Goal: Task Accomplishment & Management: Use online tool/utility

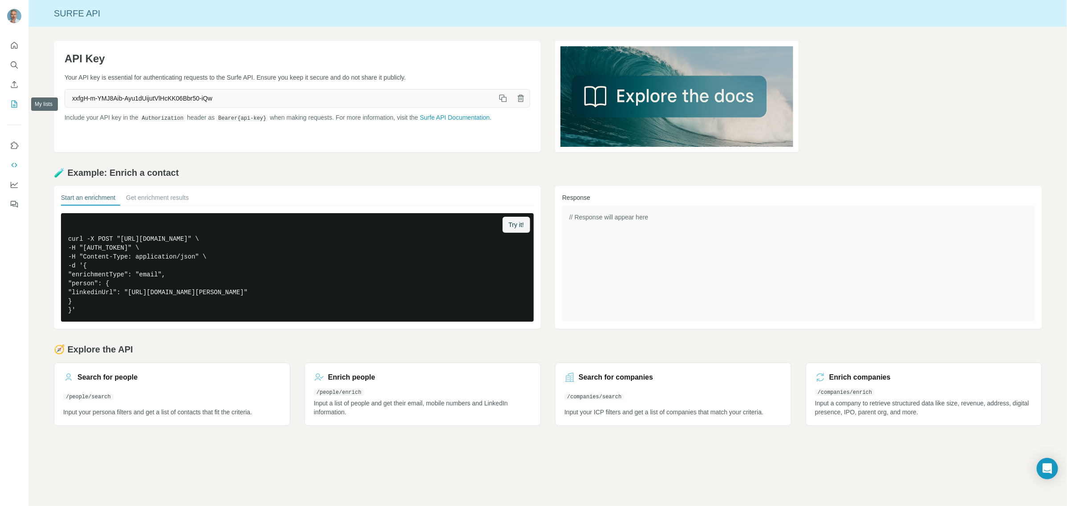
click at [12, 105] on icon "My lists" at bounding box center [14, 104] width 9 height 9
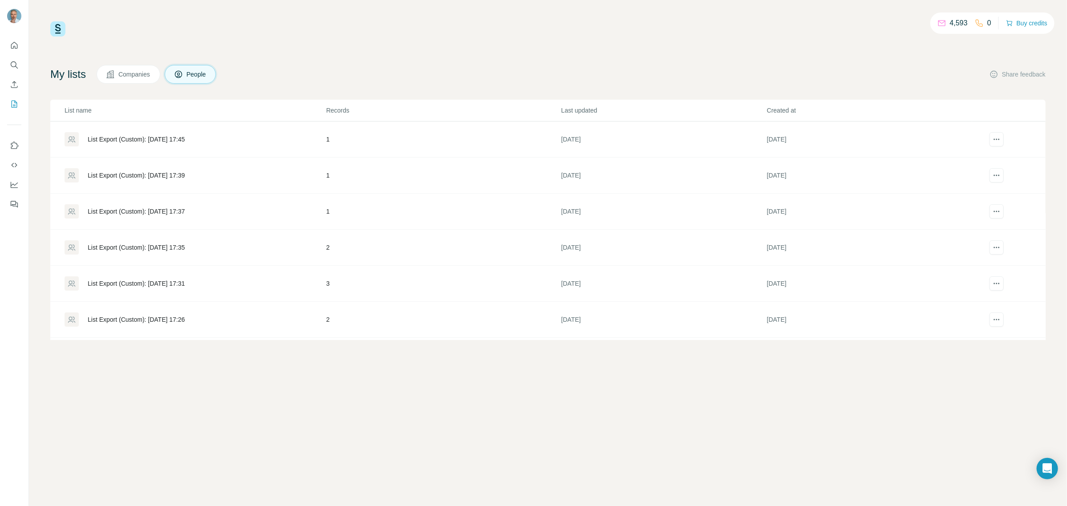
click at [139, 73] on span "Companies" at bounding box center [134, 74] width 33 height 9
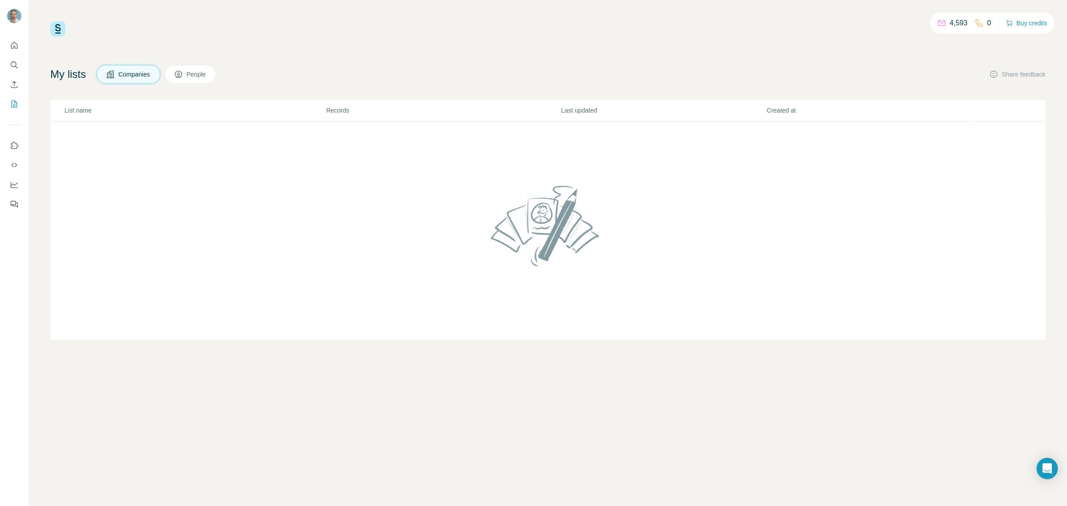
click at [190, 78] on button "People" at bounding box center [191, 74] width 52 height 19
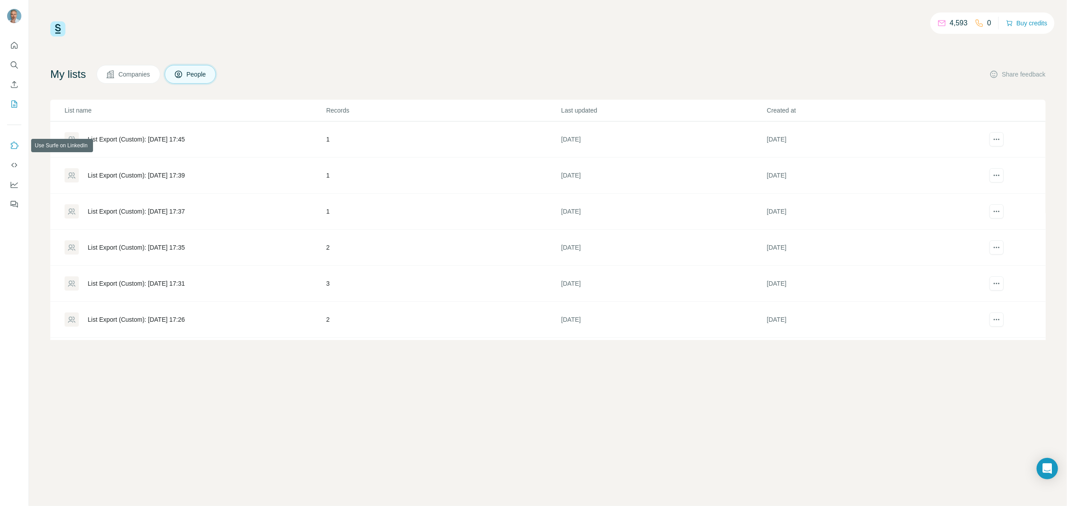
click at [16, 145] on icon "Use Surfe on LinkedIn" at bounding box center [14, 145] width 9 height 9
click at [16, 183] on icon "Dashboard" at bounding box center [14, 184] width 9 height 9
click at [207, 76] on span "People" at bounding box center [197, 74] width 20 height 9
click at [148, 72] on span "Companies" at bounding box center [134, 74] width 33 height 9
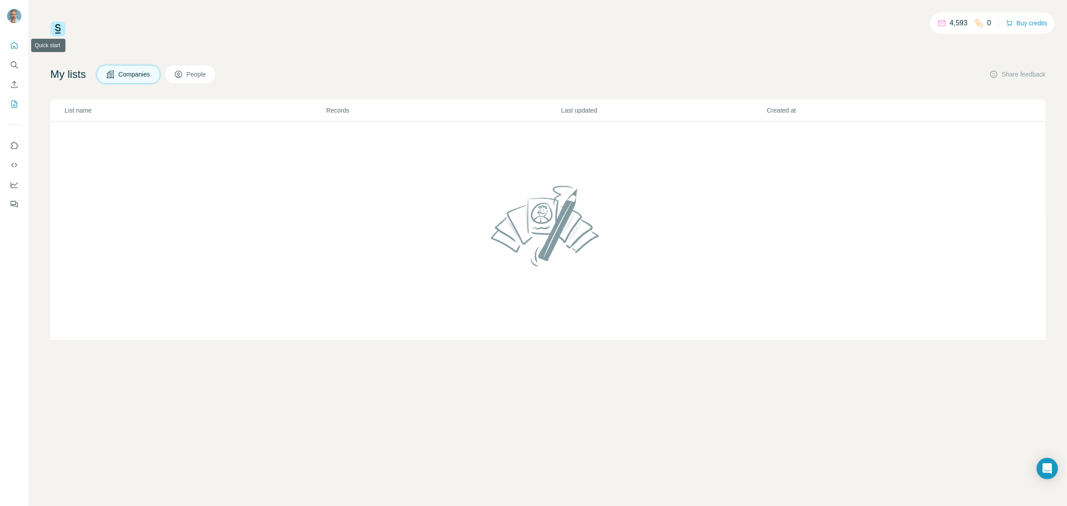
click at [12, 49] on icon "Quick start" at bounding box center [14, 45] width 9 height 9
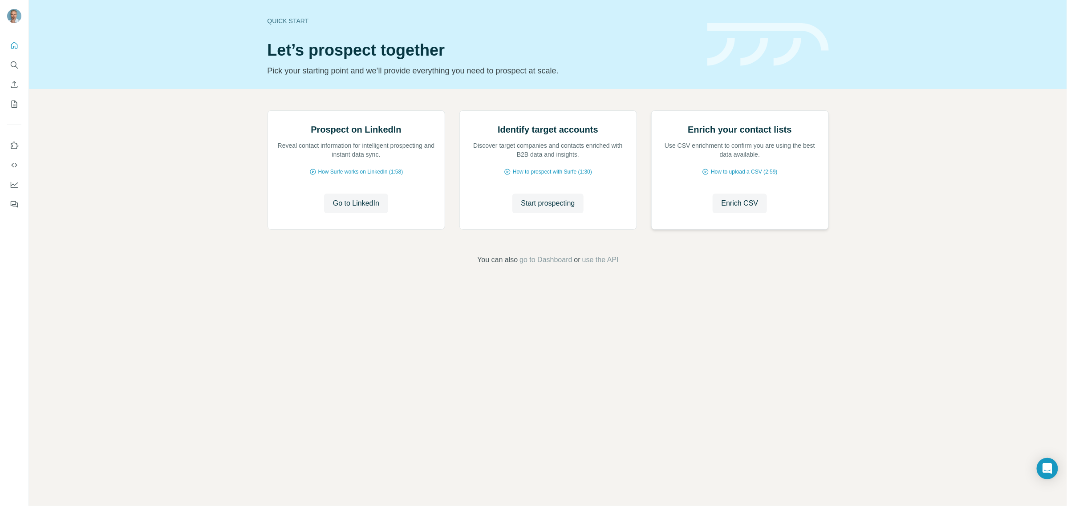
click at [651, 111] on img at bounding box center [651, 111] width 0 height 0
click at [368, 209] on span "Go to LinkedIn" at bounding box center [356, 203] width 46 height 11
click at [14, 164] on icon "Use Surfe API" at bounding box center [14, 165] width 9 height 9
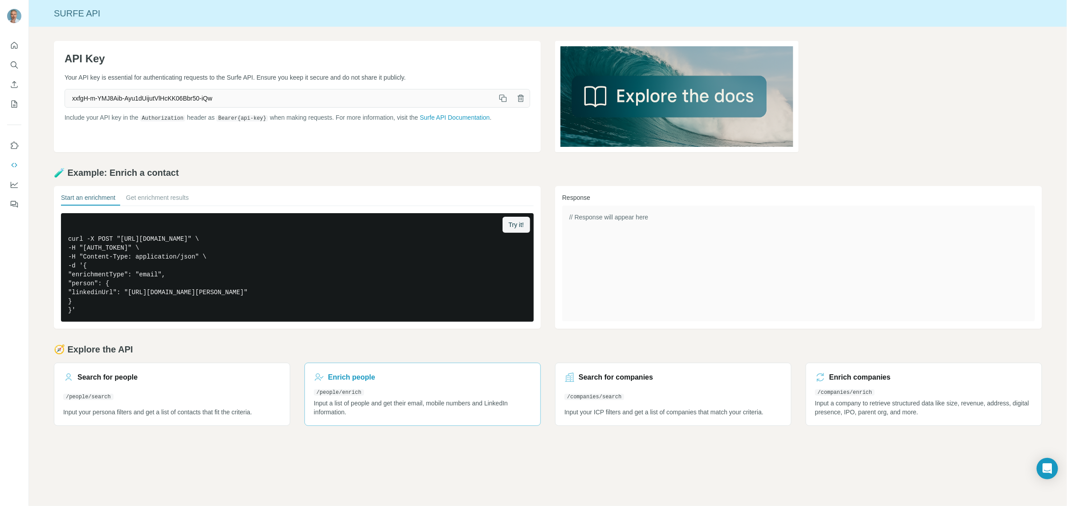
click at [338, 378] on h3 "Enrich people" at bounding box center [351, 377] width 47 height 11
click at [12, 107] on icon "My lists" at bounding box center [15, 104] width 6 height 7
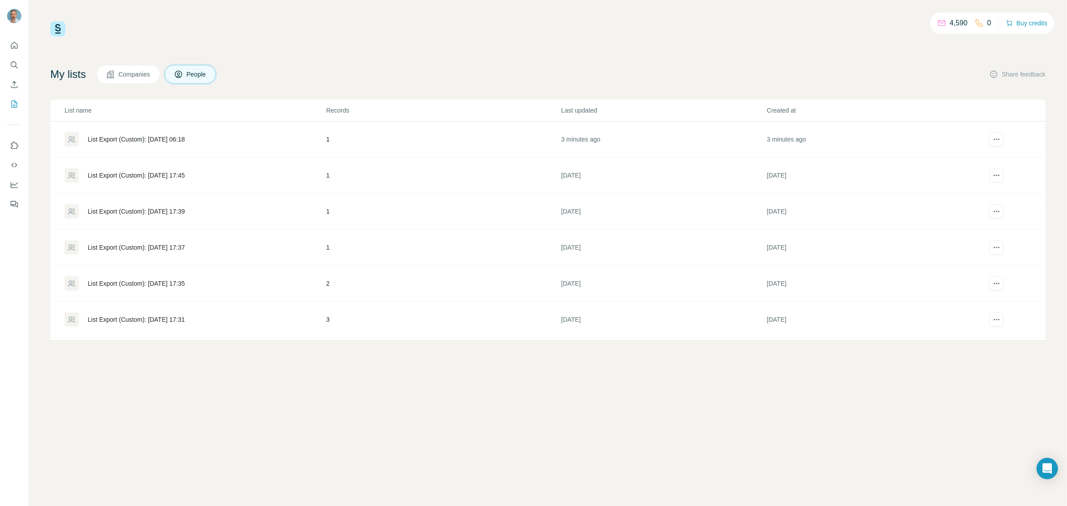
click at [136, 138] on div "List Export (Custom): 21/08/2025 06:18" at bounding box center [136, 139] width 97 height 9
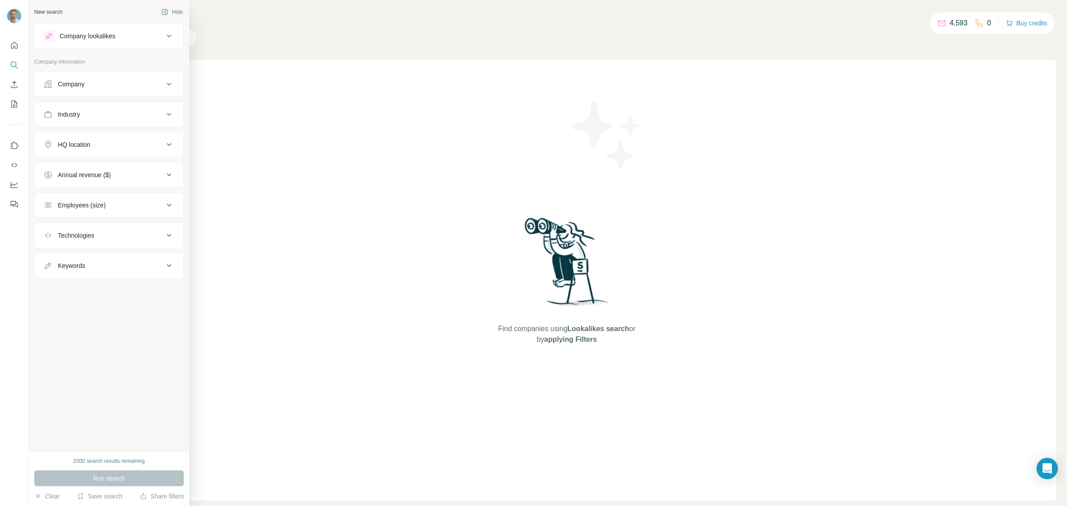
click at [163, 83] on div "Company" at bounding box center [104, 84] width 120 height 9
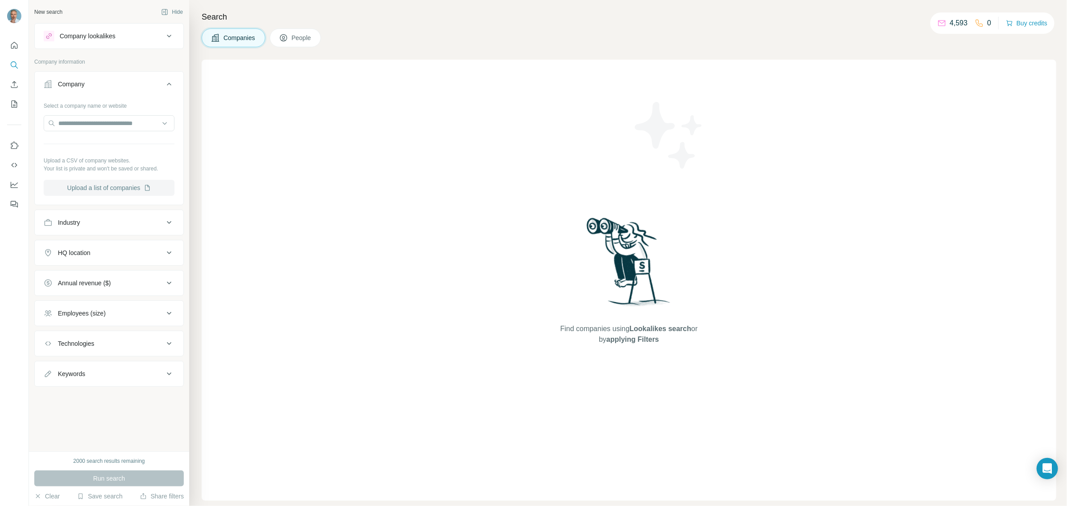
click at [113, 187] on button "Upload a list of companies" at bounding box center [109, 188] width 131 height 16
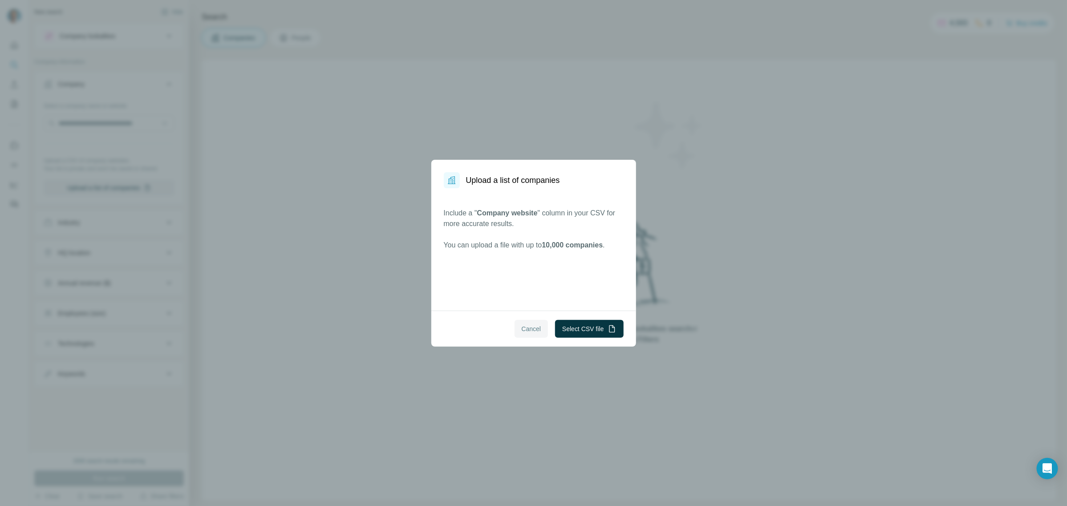
click at [522, 330] on span "Cancel" at bounding box center [532, 329] width 20 height 9
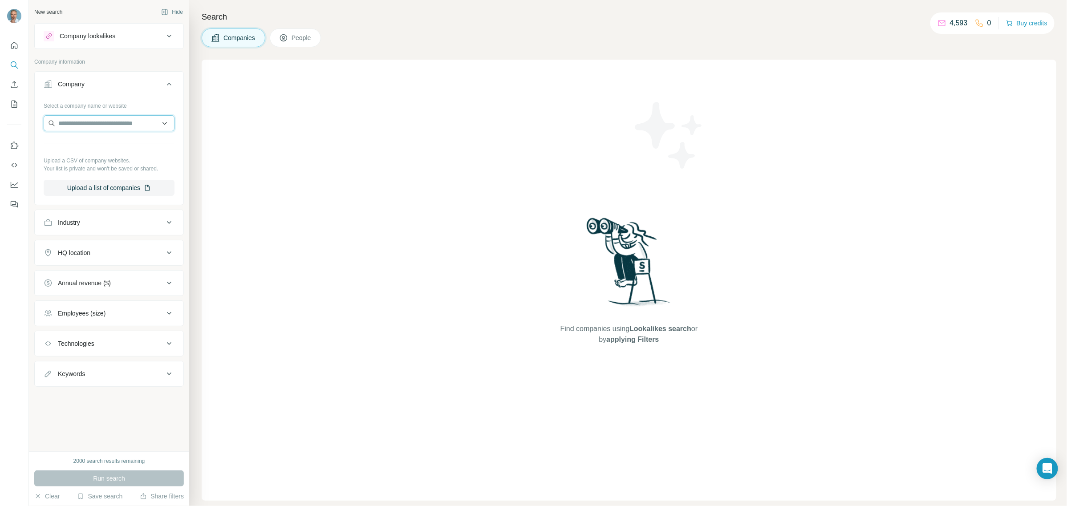
click at [81, 122] on input "text" at bounding box center [109, 123] width 131 height 16
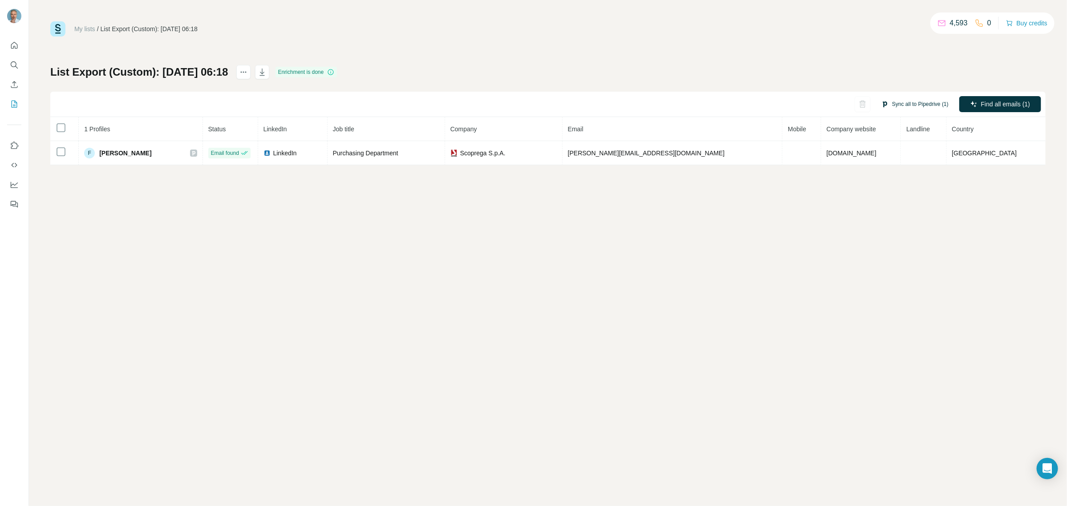
click at [918, 102] on button "Sync all to Pipedrive (1)" at bounding box center [915, 104] width 80 height 13
click at [894, 169] on button "Sync all to Pipedrive" at bounding box center [902, 172] width 99 height 18
click at [15, 100] on icon "My lists" at bounding box center [14, 104] width 9 height 9
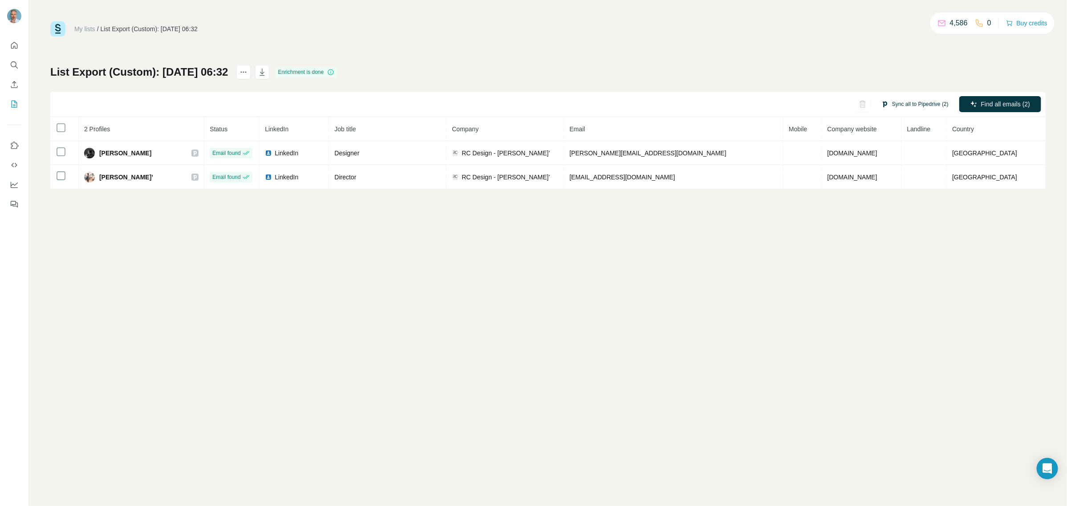
click at [911, 103] on button "Sync all to Pipedrive (2)" at bounding box center [915, 104] width 80 height 13
click at [896, 167] on button "Sync all to Pipedrive" at bounding box center [902, 172] width 99 height 18
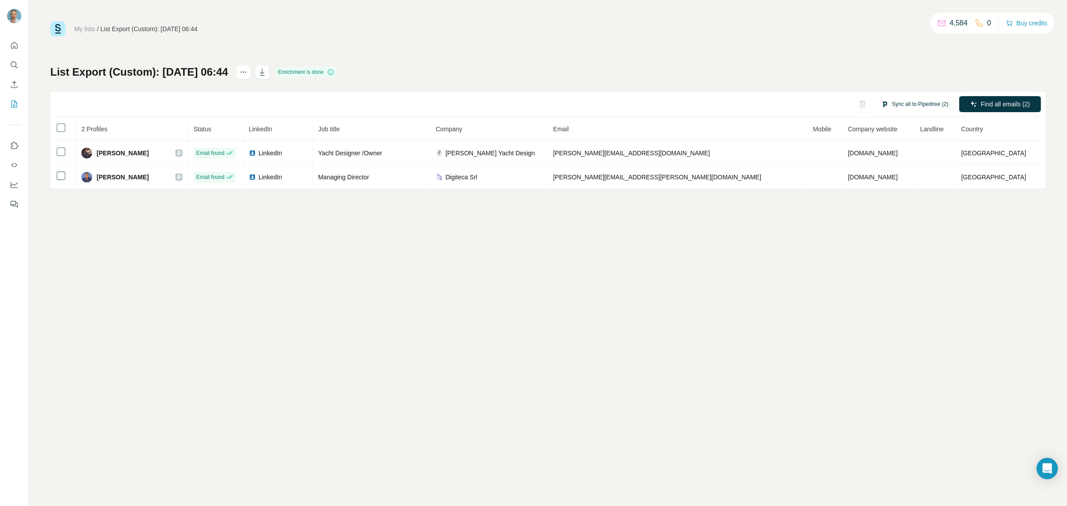
click at [907, 102] on button "Sync all to Pipedrive (2)" at bounding box center [915, 104] width 80 height 13
click at [912, 171] on button "Sync all to Pipedrive" at bounding box center [902, 172] width 99 height 18
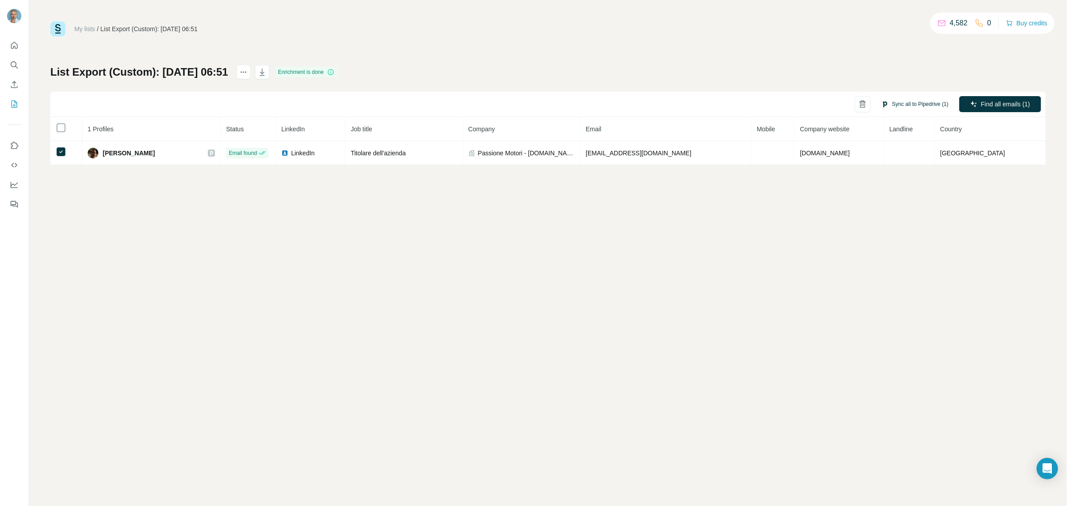
click at [906, 108] on button "Sync all to Pipedrive (1)" at bounding box center [915, 104] width 80 height 13
click at [905, 168] on button "Sync all to Pipedrive" at bounding box center [902, 172] width 99 height 18
